Goal: Navigation & Orientation: Find specific page/section

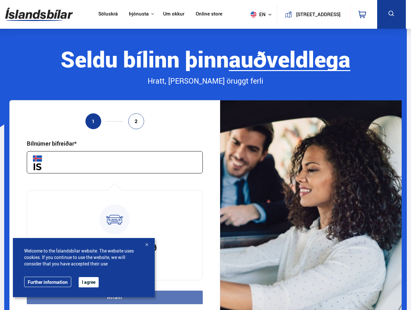
click at [39, 14] on img at bounding box center [39, 14] width 68 height 21
click at [255, 14] on span "en" at bounding box center [256, 14] width 16 height 6
click at [364, 14] on icon at bounding box center [363, 15] width 8 height 8
click at [391, 14] on icon at bounding box center [392, 14] width 8 height 8
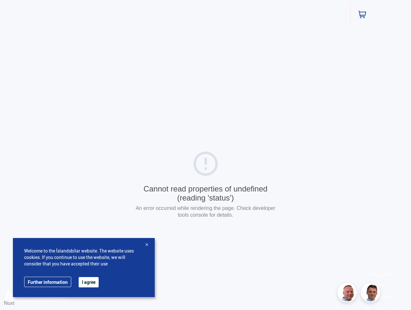
click at [114, 297] on html "Söluskrá Þjónusta Íslandsbílar [DOMAIN_NAME] Íslandsvörn Leiðbeiningar Um okkur…" at bounding box center [205, 185] width 411 height 370
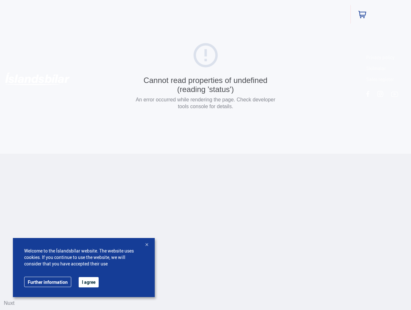
click at [88, 282] on button "I agree" at bounding box center [89, 282] width 20 height 10
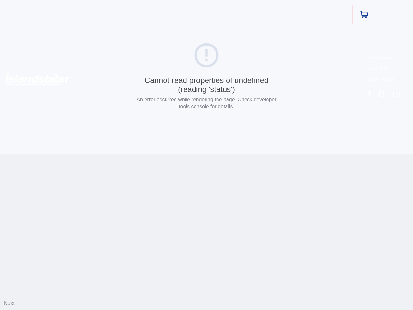
click at [147, 153] on html "Söluskrá Þjónusta Íslandsbílar [DOMAIN_NAME] Íslandsvörn Leiðbeiningar Um okkur…" at bounding box center [206, 76] width 413 height 153
